Goal: Information Seeking & Learning: Learn about a topic

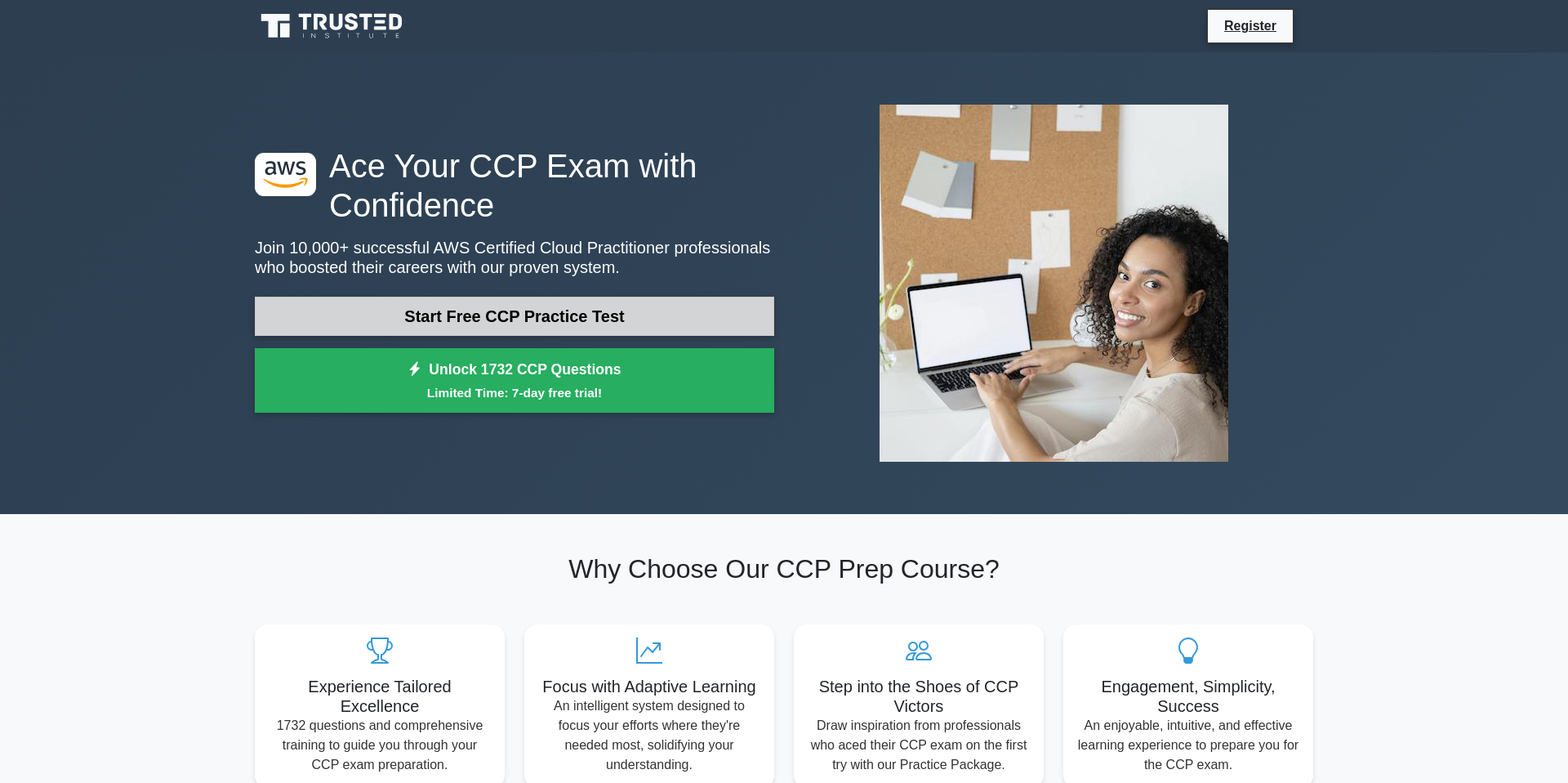
click at [612, 313] on link "Start Free CCP Practice Test" at bounding box center [515, 316] width 519 height 39
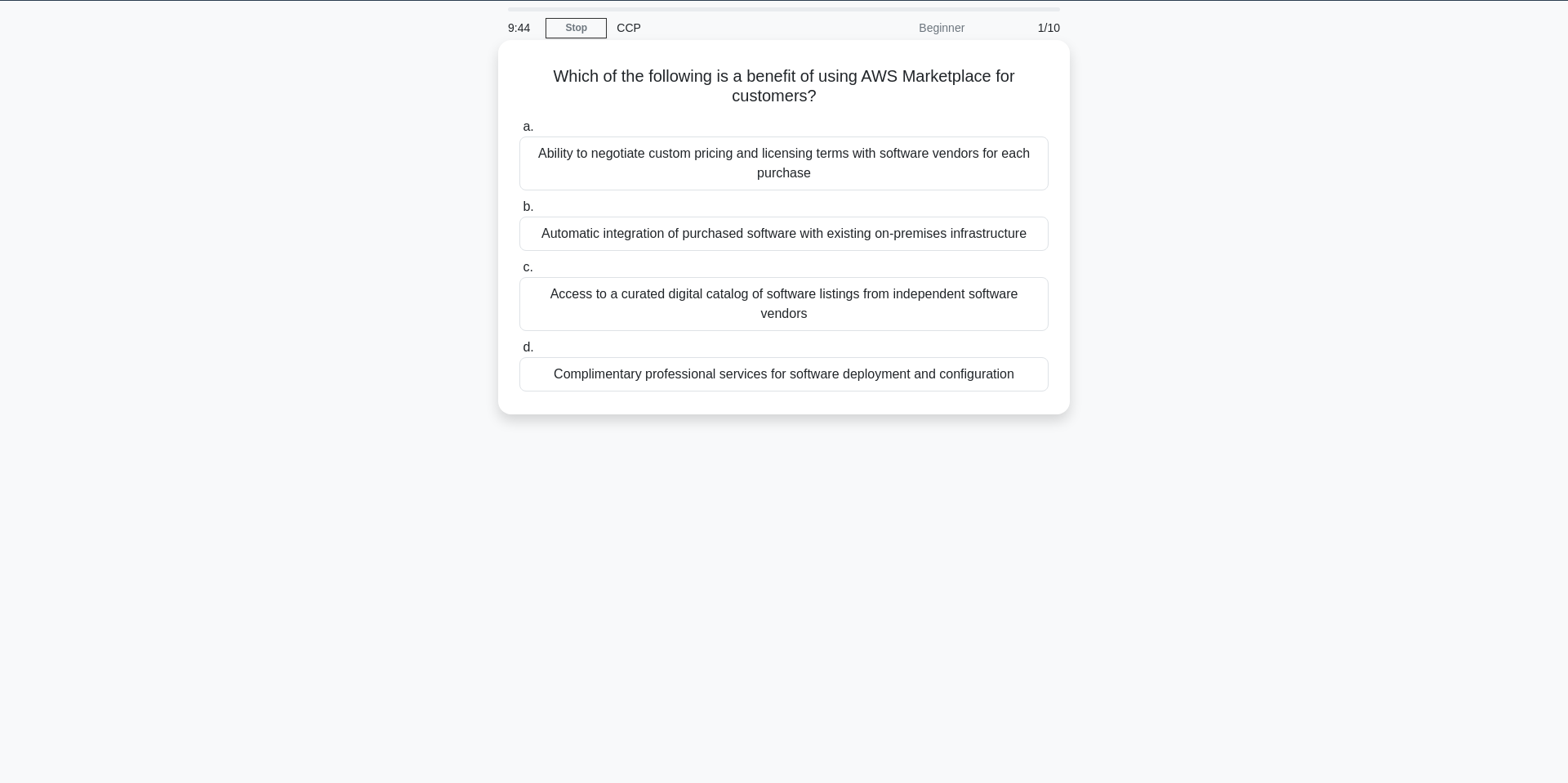
scroll to position [69, 0]
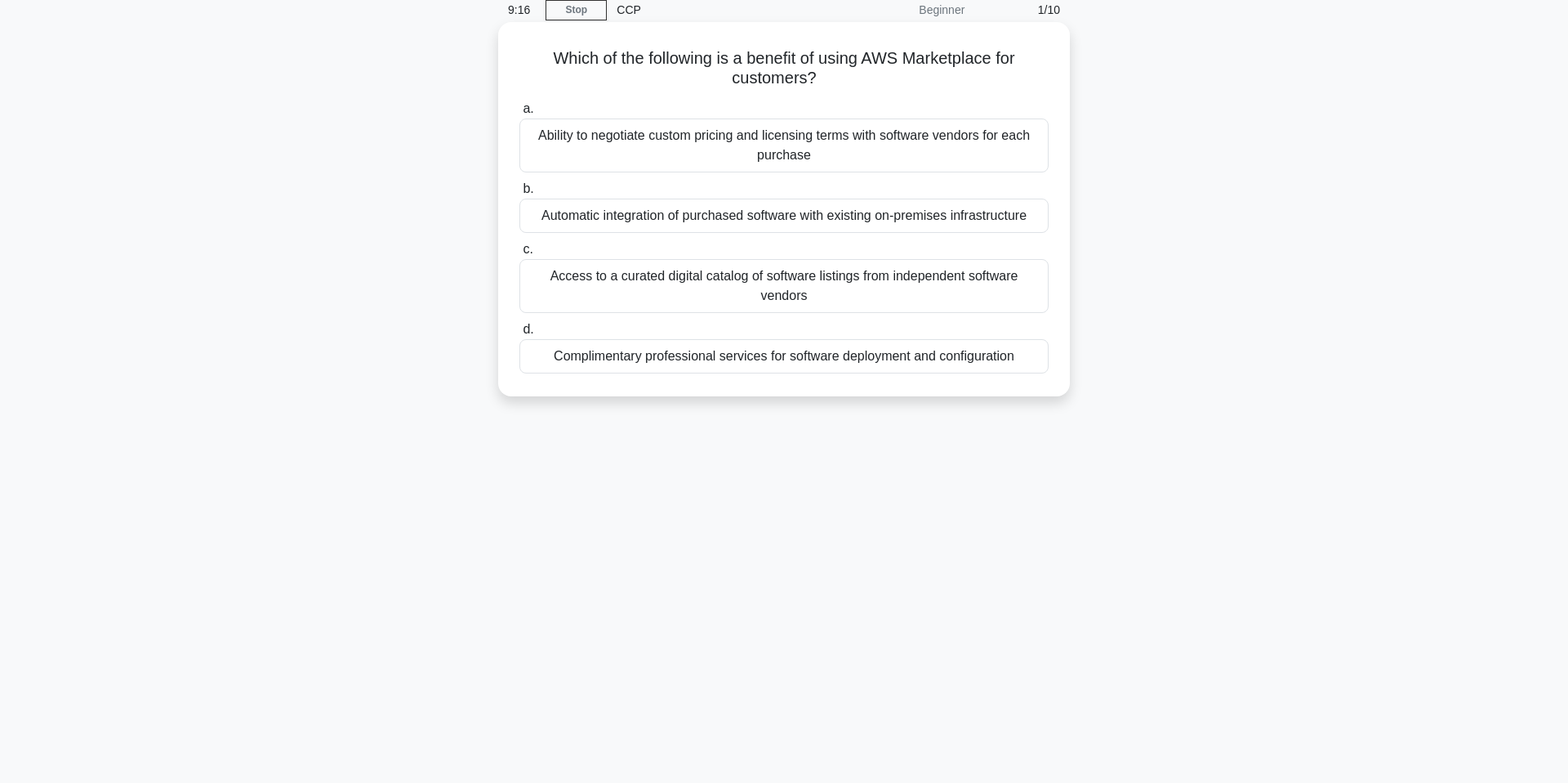
click at [881, 80] on h5 "Which of the following is a benefit of using AWS Marketplace for customers? .sp…" at bounding box center [784, 68] width 532 height 41
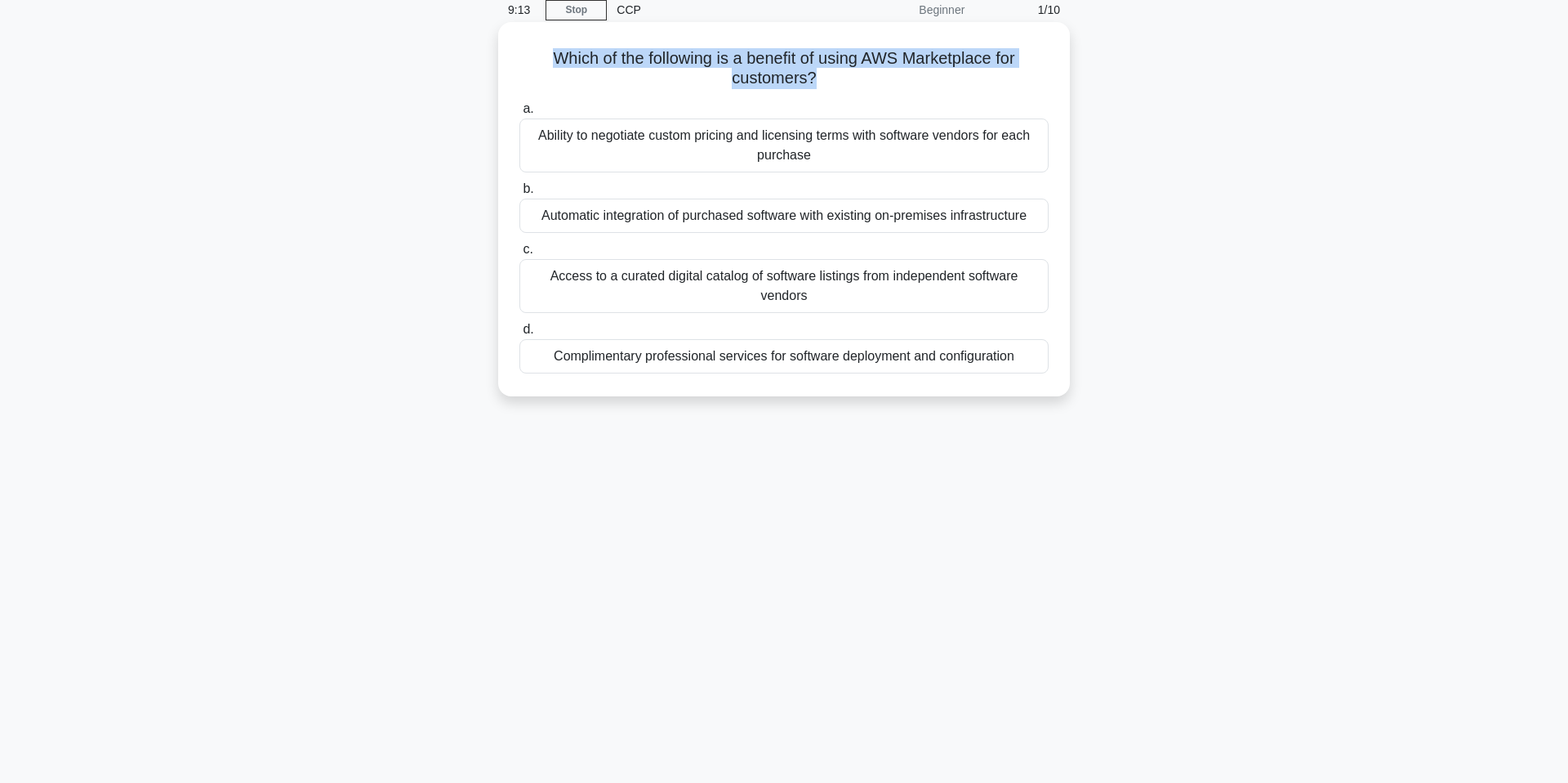
click at [881, 80] on h5 "Which of the following is a benefit of using AWS Marketplace for customers? .sp…" at bounding box center [784, 68] width 532 height 41
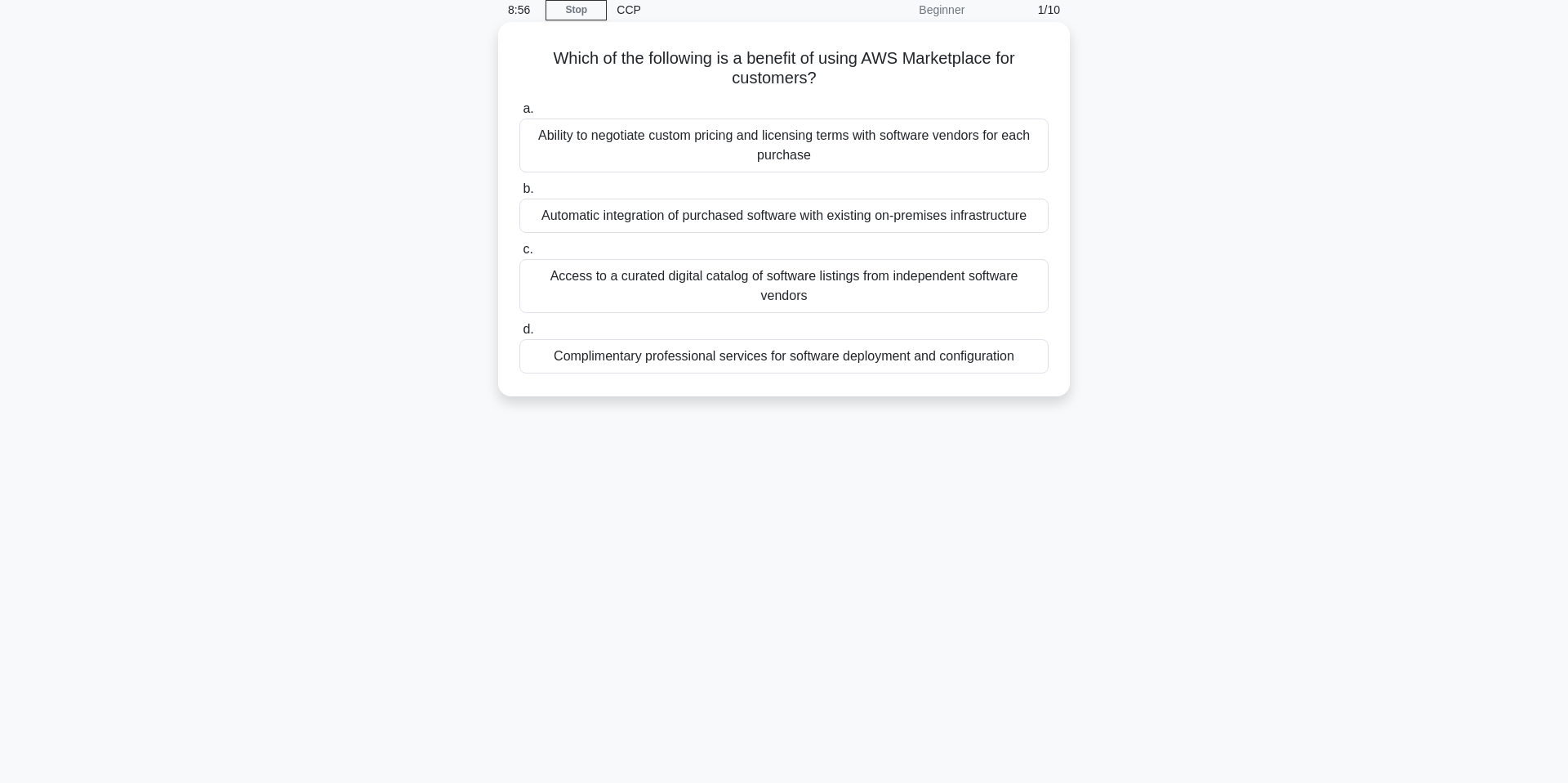
drag, startPoint x: 534, startPoint y: 214, endPoint x: 1051, endPoint y: 218, distance: 517.0
click at [1051, 218] on div "b. Automatic integration of purchased software with existing on-premises infras…" at bounding box center [784, 206] width 549 height 54
click at [1032, 150] on div "Ability to negotiate custom pricing and licensing terms with software vendors f…" at bounding box center [784, 145] width 529 height 54
click at [519, 115] on input "a. Ability to negotiate custom pricing and licensing terms with software vendor…" at bounding box center [519, 108] width 0 height 10
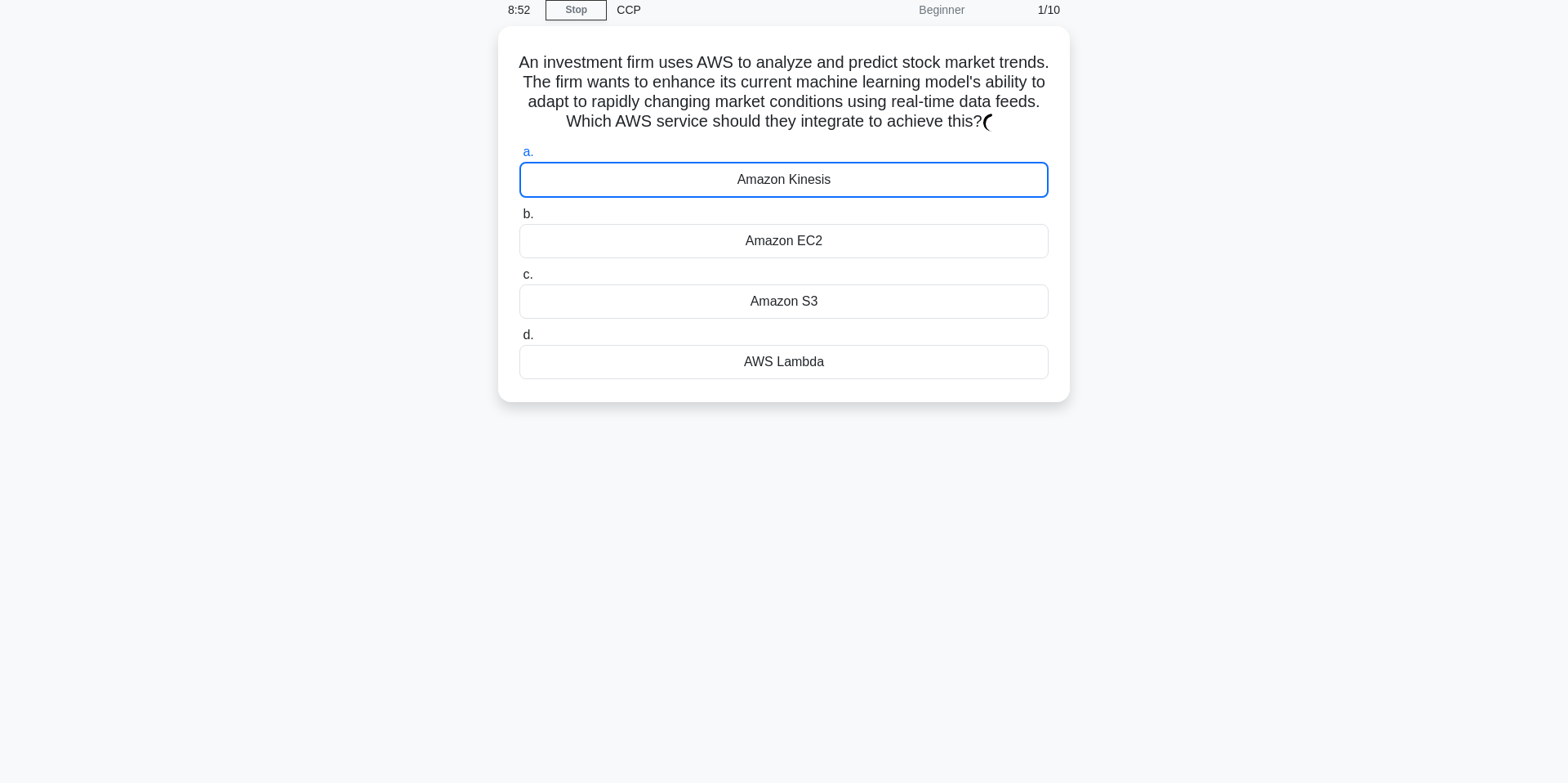
click at [1032, 150] on label "a. Amazon Kinesis" at bounding box center [784, 170] width 529 height 55
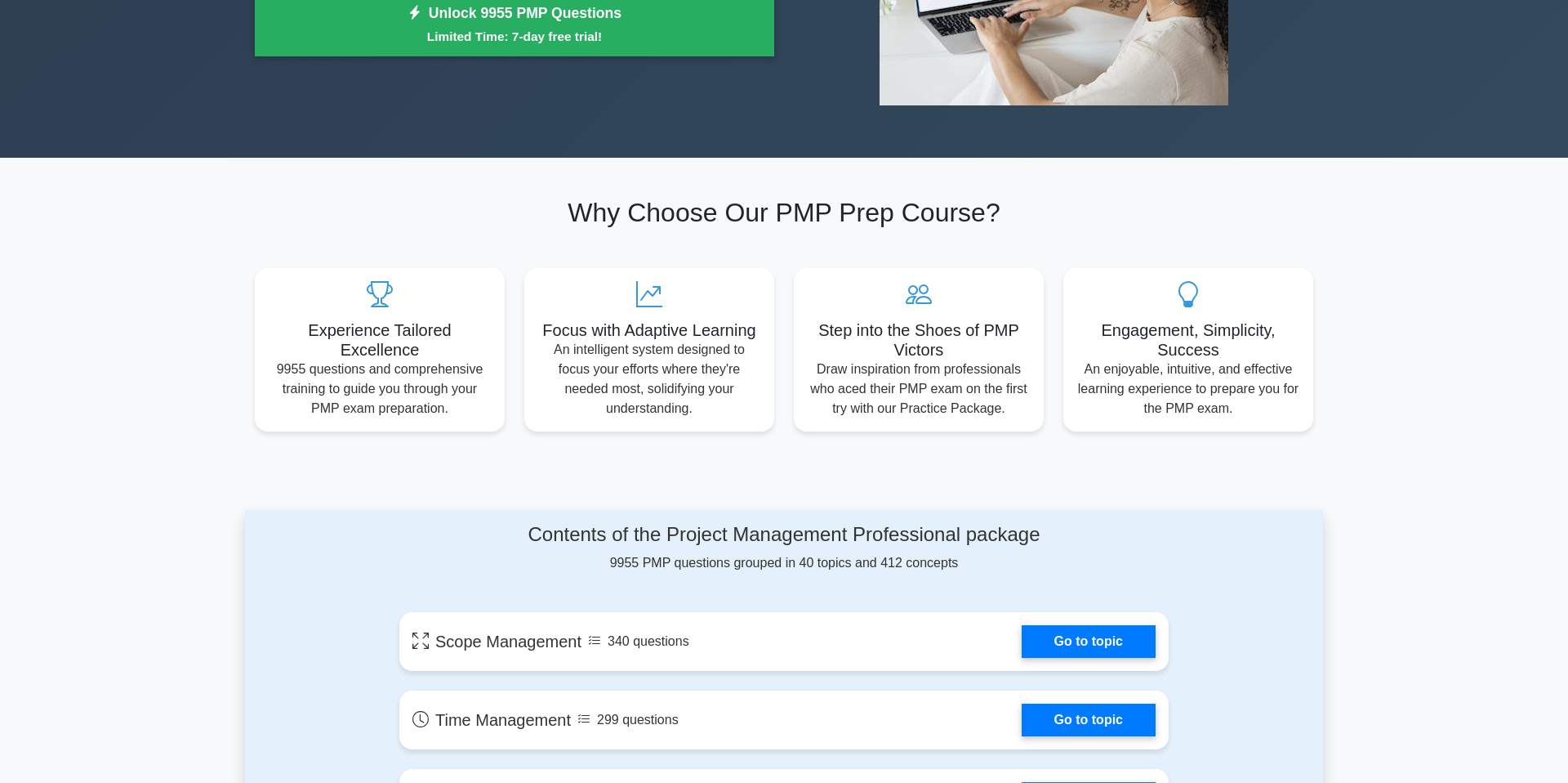
scroll to position [569, 0]
